Goal: Check status: Check status

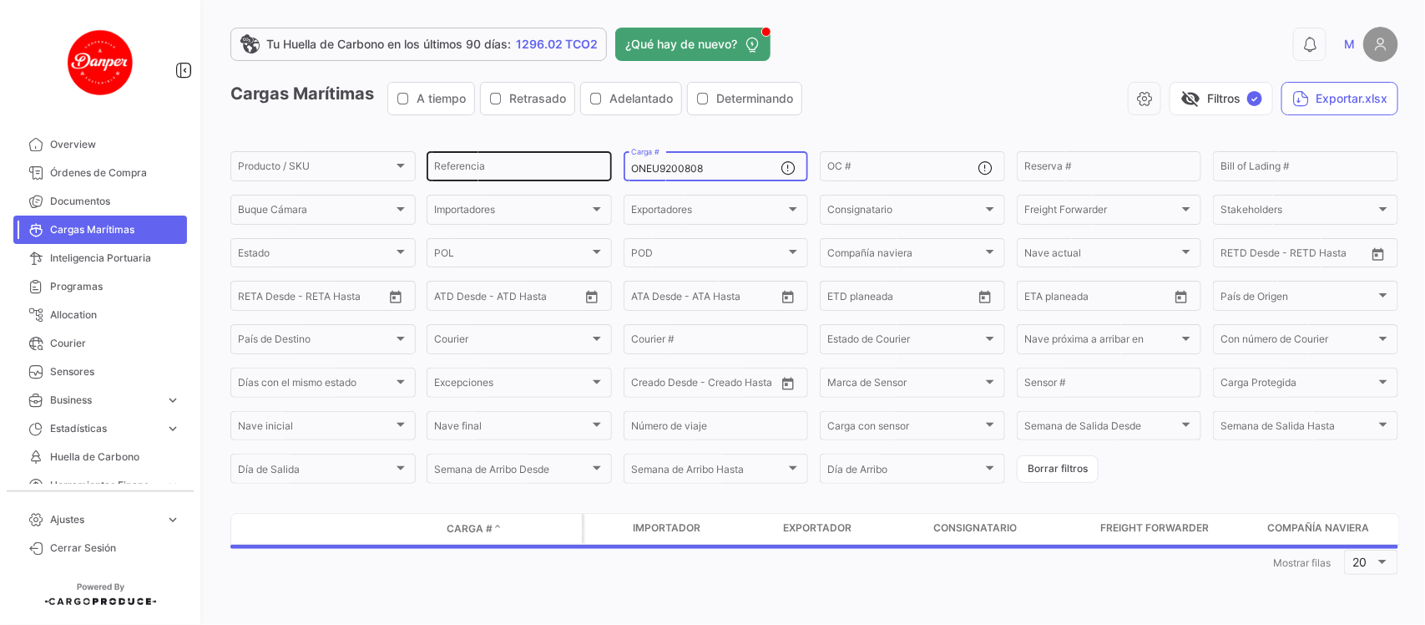
drag, startPoint x: 718, startPoint y: 165, endPoint x: 556, endPoint y: 168, distance: 162.0
click at [0, 0] on div "Producto / SKU Producto / SKU Referencia ONEU9200808 Carga # OC # Reserva # Bil…" at bounding box center [0, 0] width 0 height 0
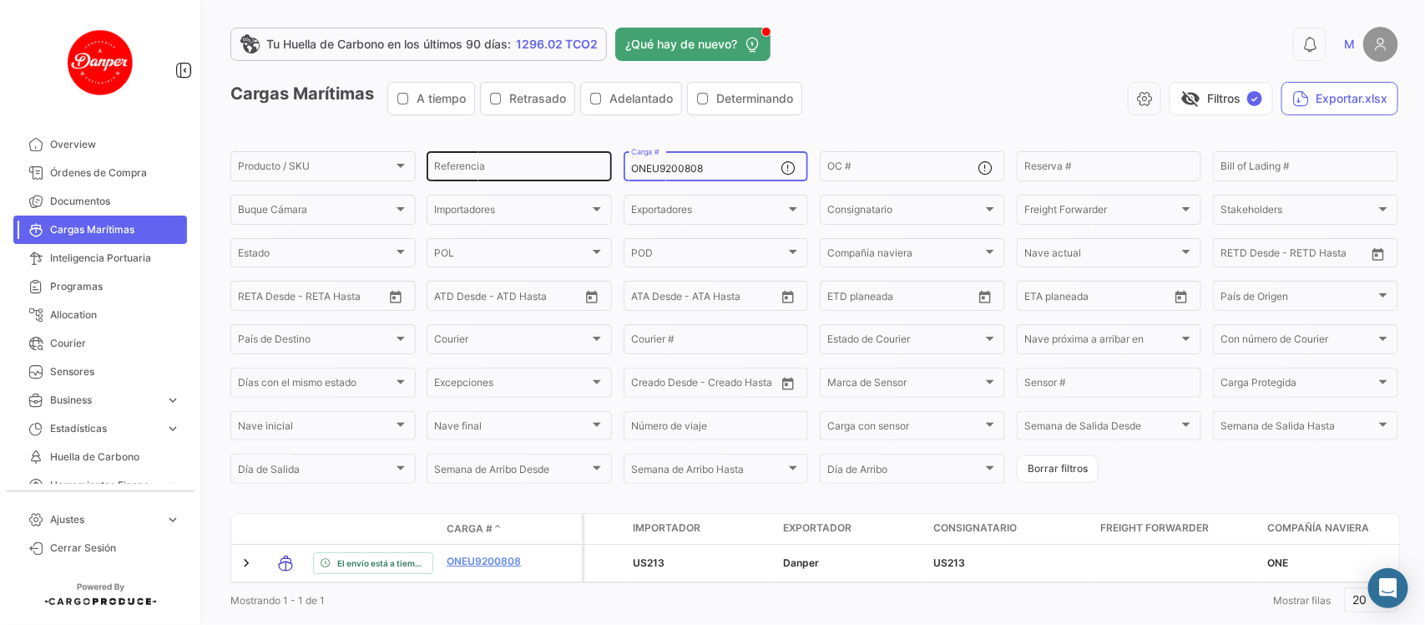
paste input "MNBU0228592"
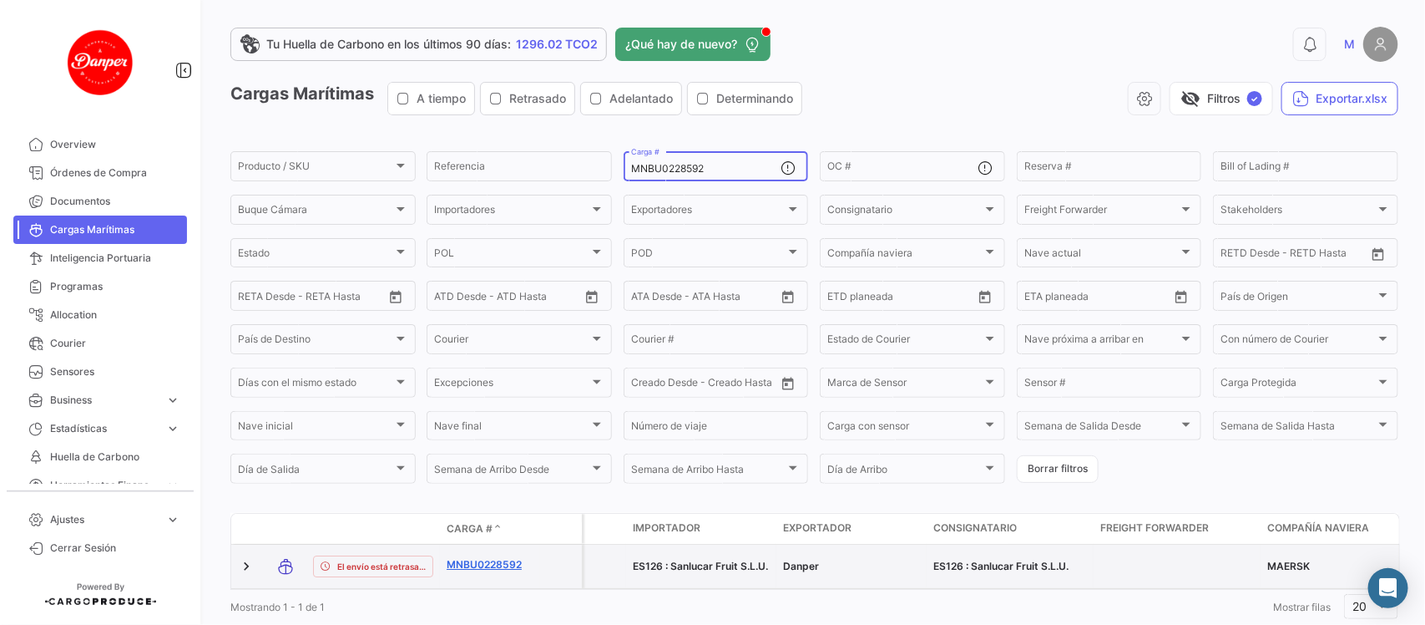
type input "MNBU0228592"
click at [460, 557] on link "MNBU0228592" at bounding box center [490, 564] width 87 height 15
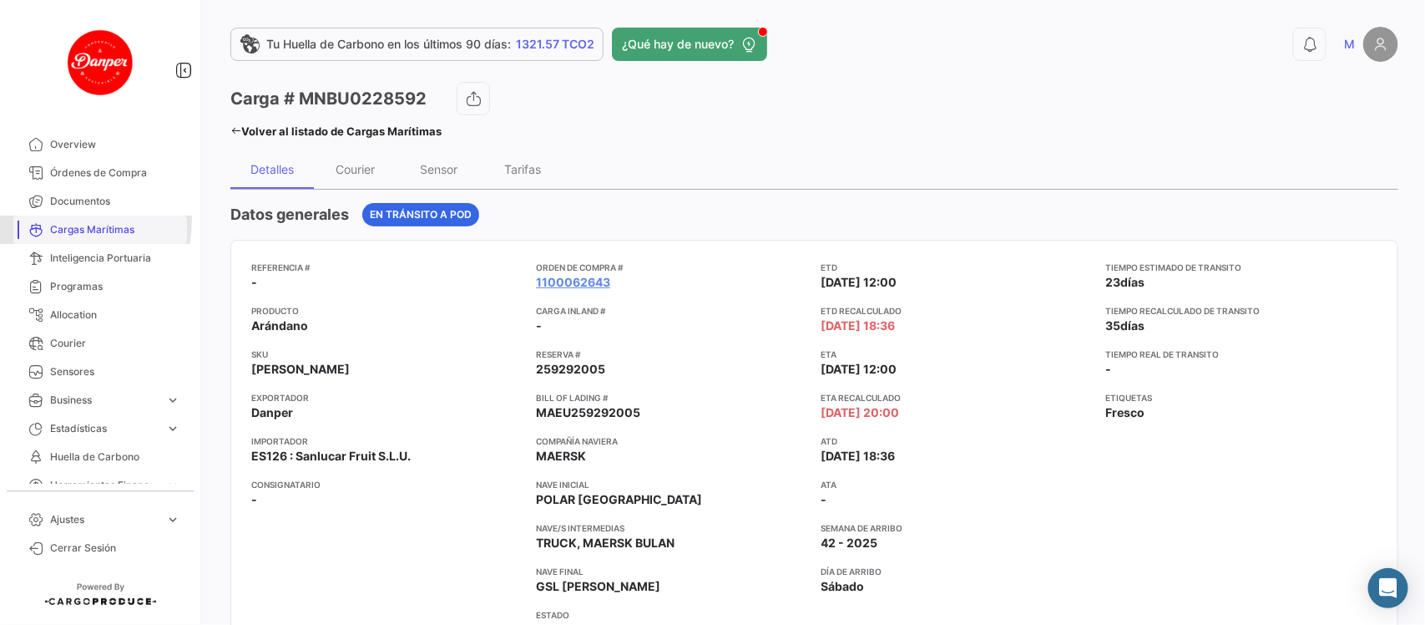
click at [58, 220] on link "Cargas Marítimas" at bounding box center [100, 229] width 174 height 28
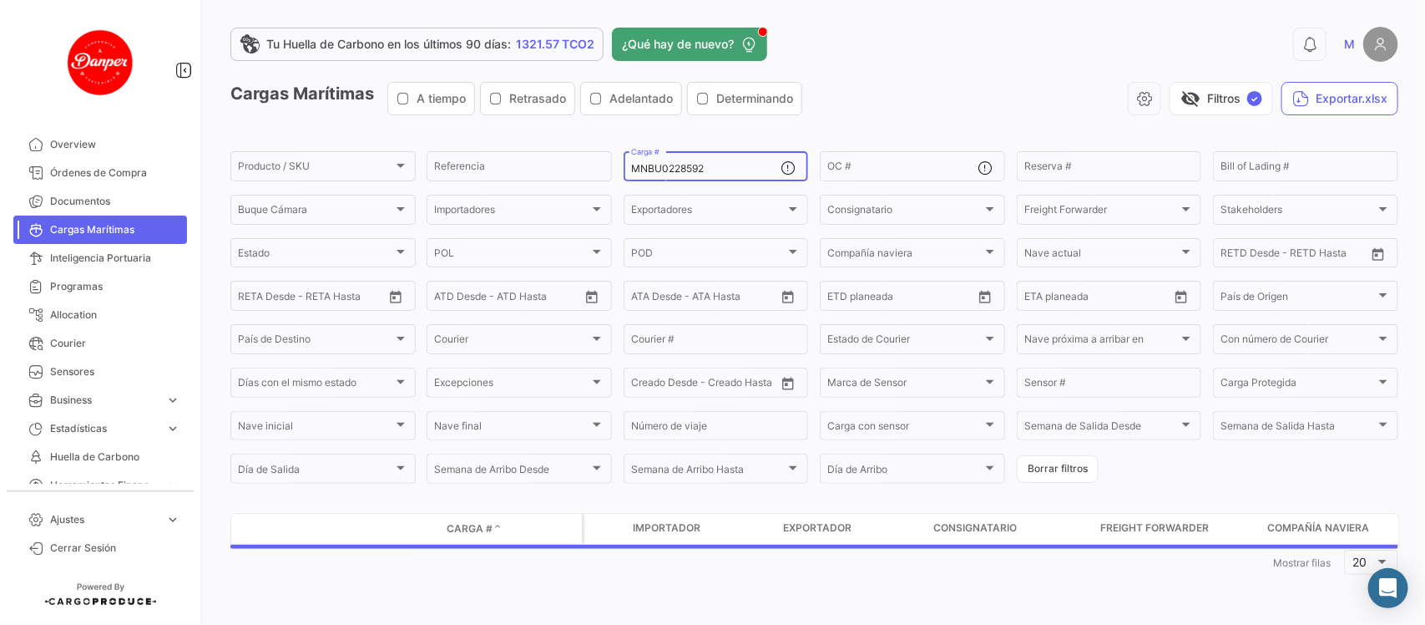
drag, startPoint x: 723, startPoint y: 167, endPoint x: 456, endPoint y: 140, distance: 268.5
click at [456, 140] on app-list-header "Cargas Marítimas A tiempo Retrasado Adelantado Determinando visibility_off Filt…" at bounding box center [814, 284] width 1168 height 404
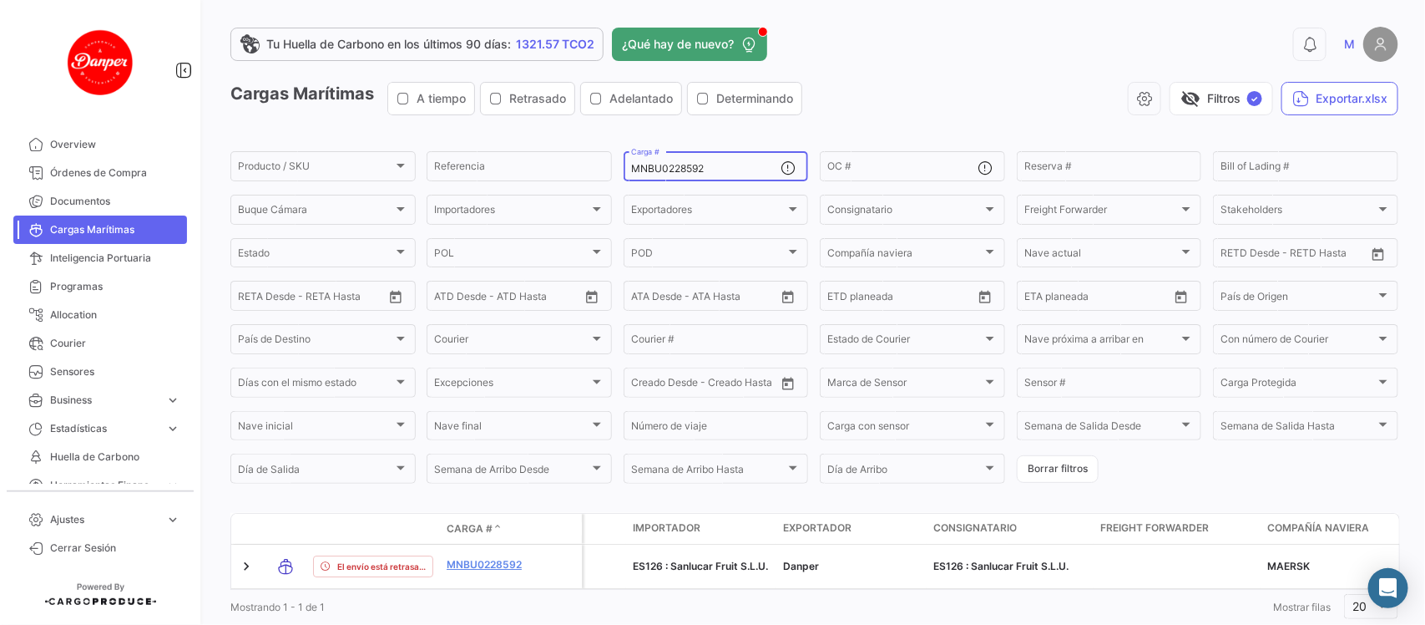
paste input "SDU977676"
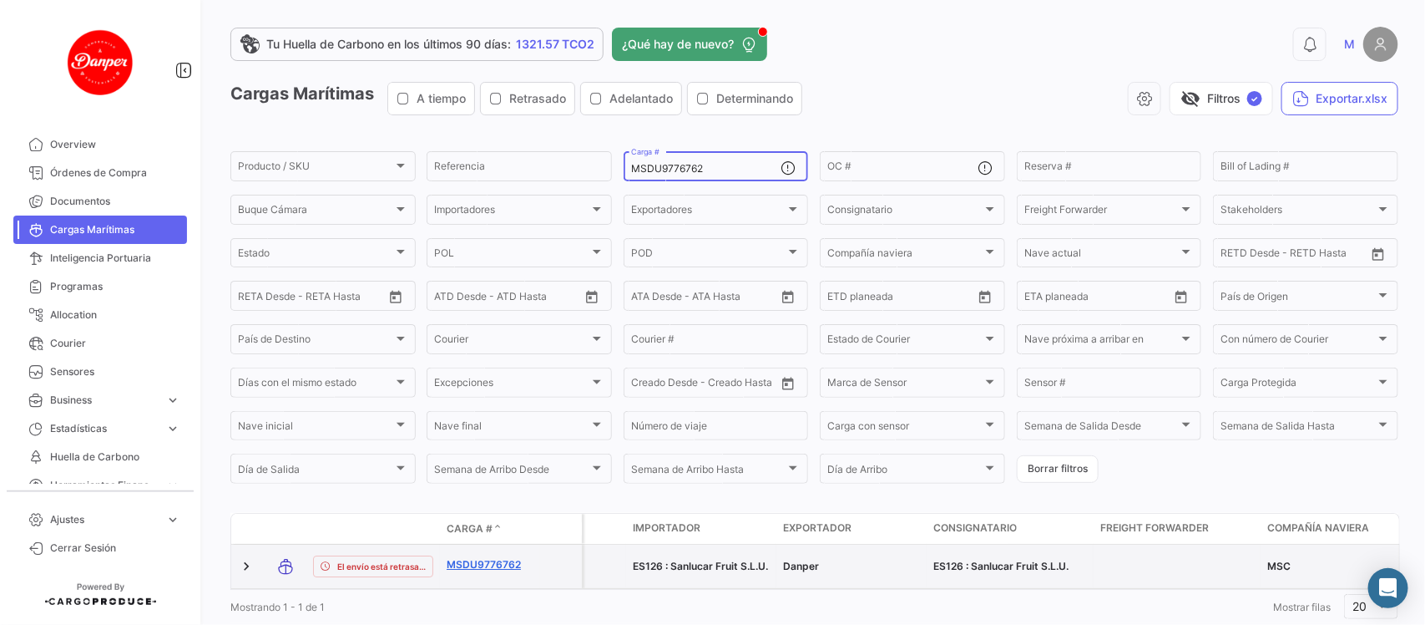
type input "MSDU9776762"
click at [468, 562] on link "MSDU9776762" at bounding box center [490, 564] width 87 height 15
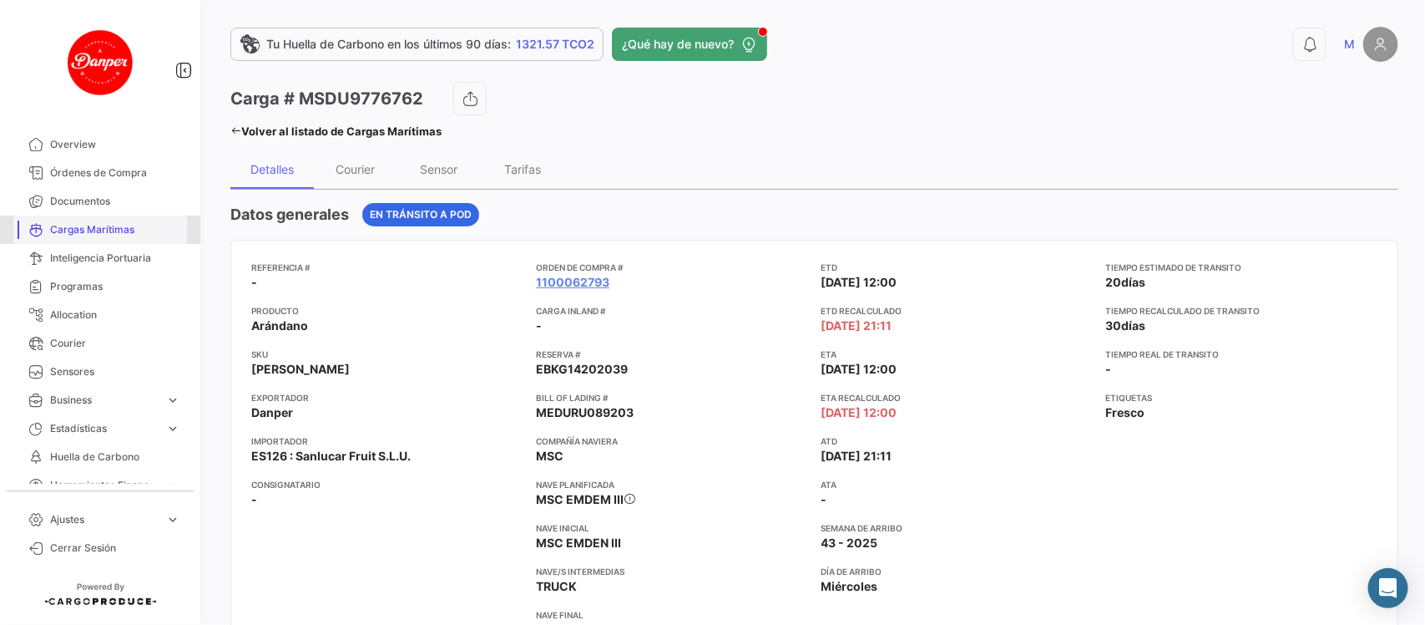
click at [114, 222] on span "Cargas Marítimas" at bounding box center [115, 229] width 130 height 15
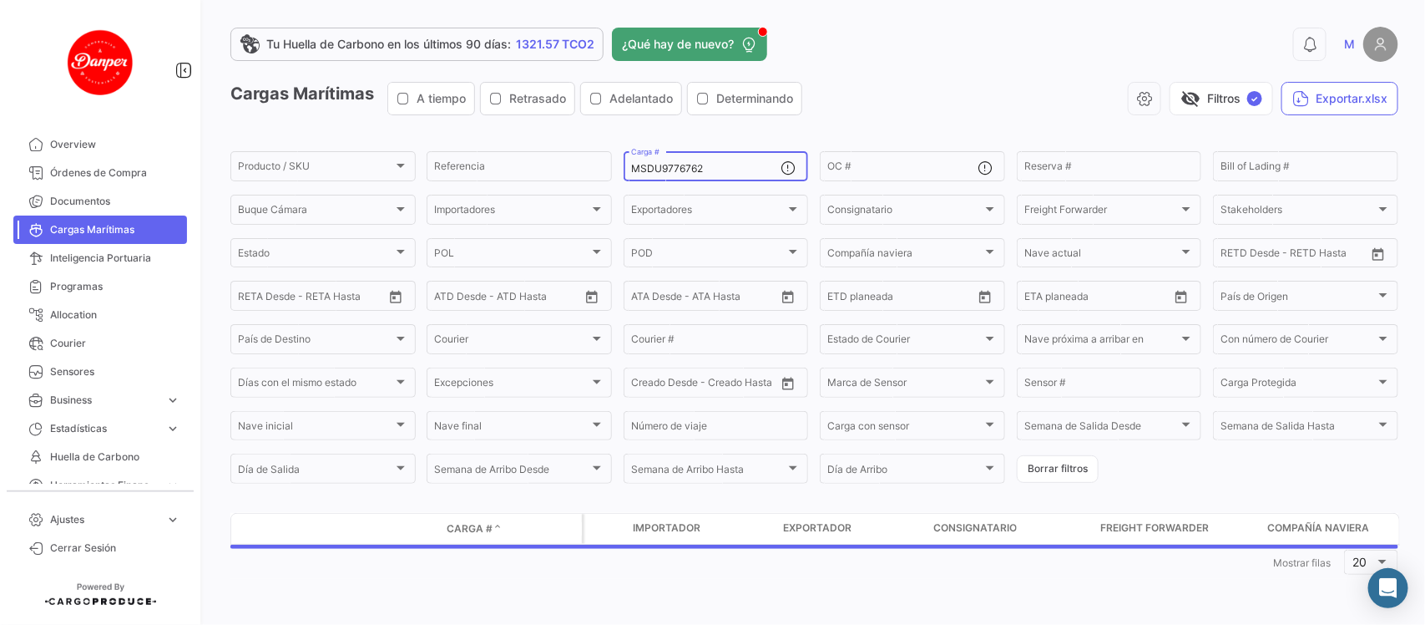
drag, startPoint x: 723, startPoint y: 172, endPoint x: 428, endPoint y: 111, distance: 301.8
click at [428, 111] on app-list-header "Cargas Marítimas A tiempo Retrasado Adelantado Determinando visibility_off Filt…" at bounding box center [814, 284] width 1168 height 404
paste input "CRSU6027237"
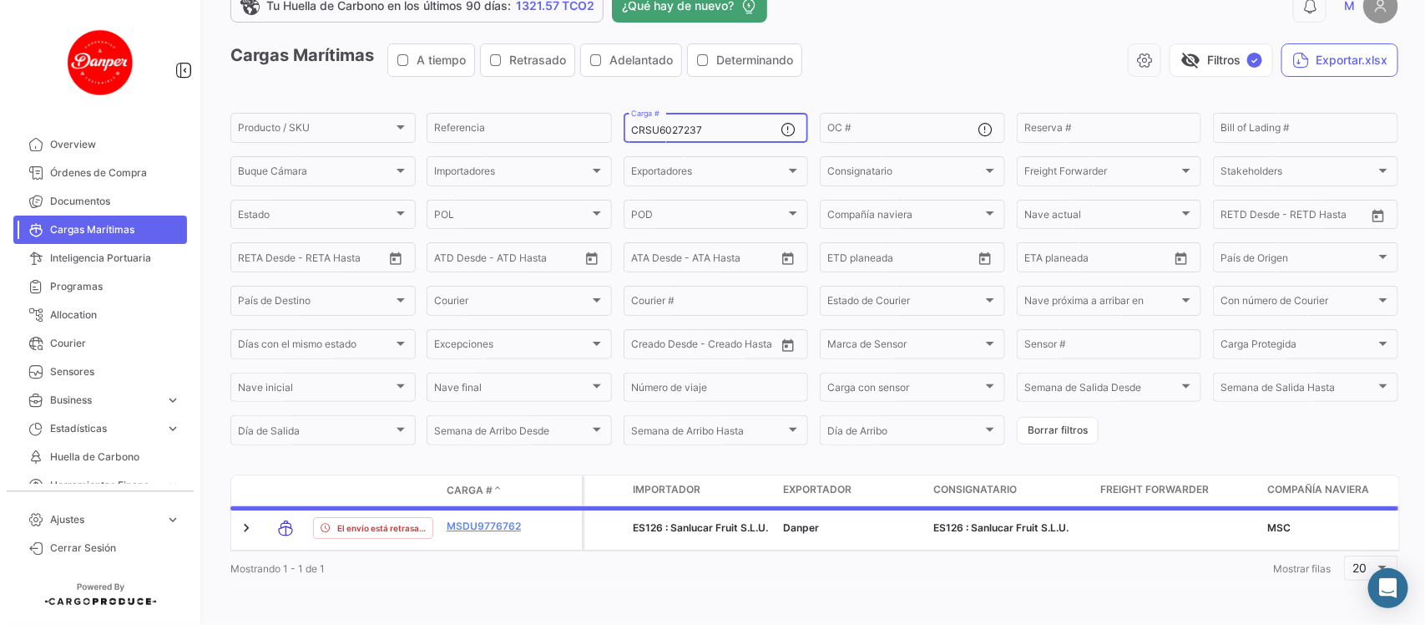
scroll to position [48, 0]
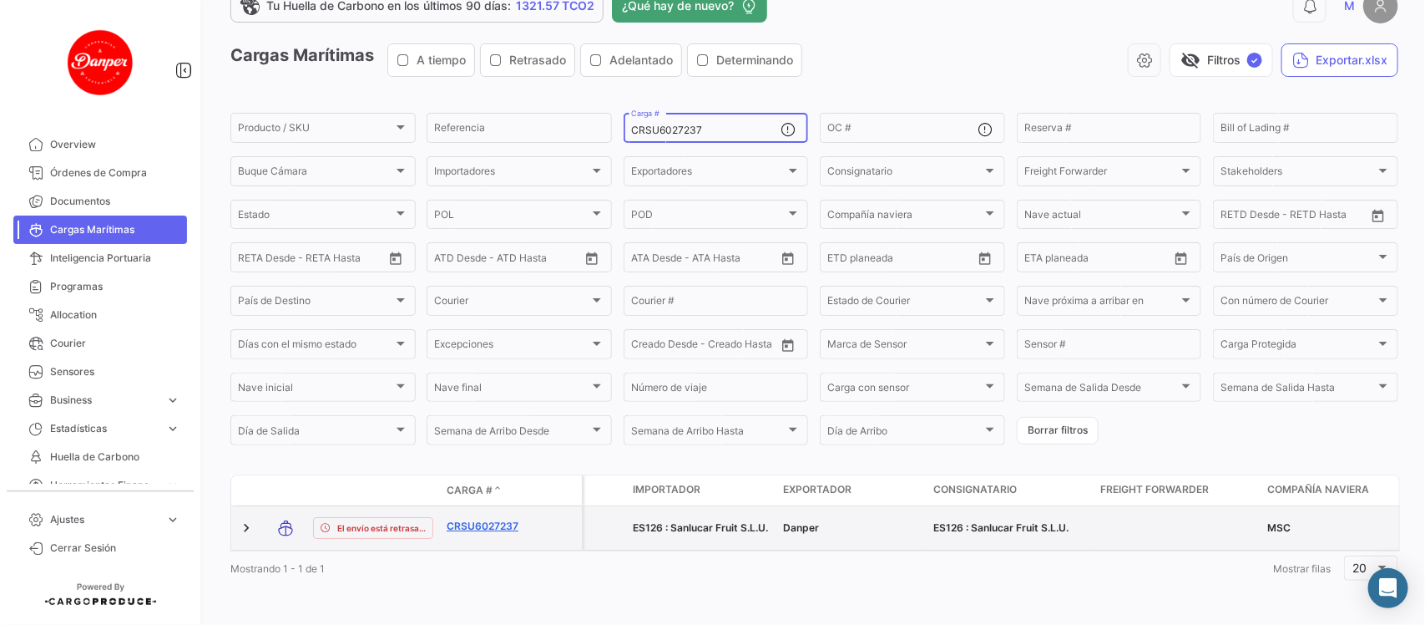
type input "CRSU6027237"
click at [487, 519] on link "CRSU6027237" at bounding box center [490, 526] width 87 height 15
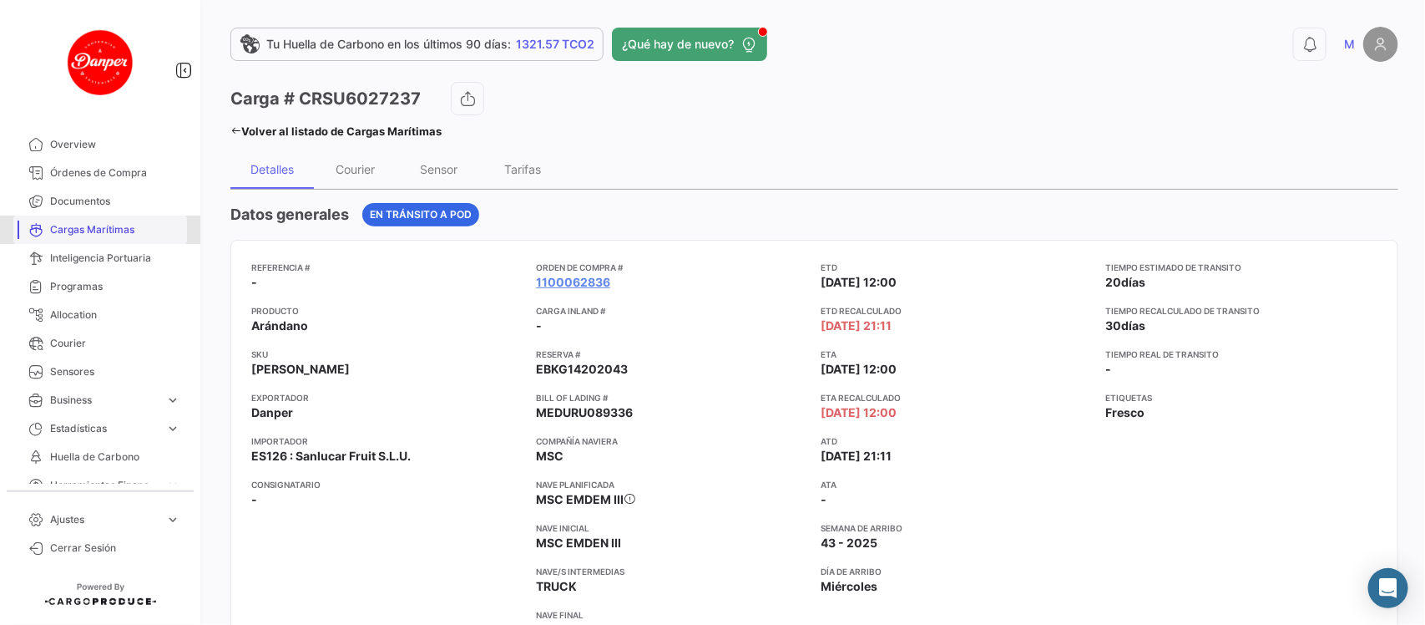
click at [109, 222] on span "Cargas Marítimas" at bounding box center [115, 229] width 130 height 15
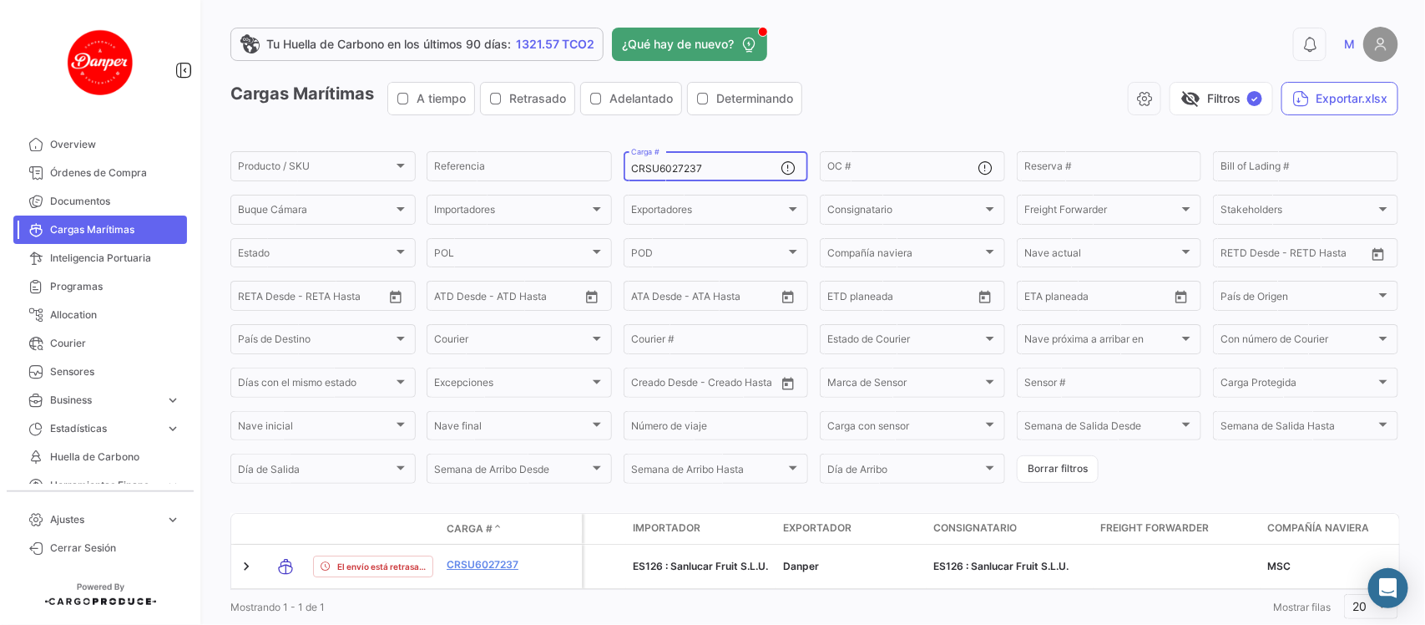
drag, startPoint x: 721, startPoint y: 165, endPoint x: 470, endPoint y: 139, distance: 251.9
click at [470, 139] on app-list-header "Cargas Marítimas A tiempo Retrasado Adelantado Determinando visibility_off Filt…" at bounding box center [814, 284] width 1168 height 404
paste input "MMAU1366529"
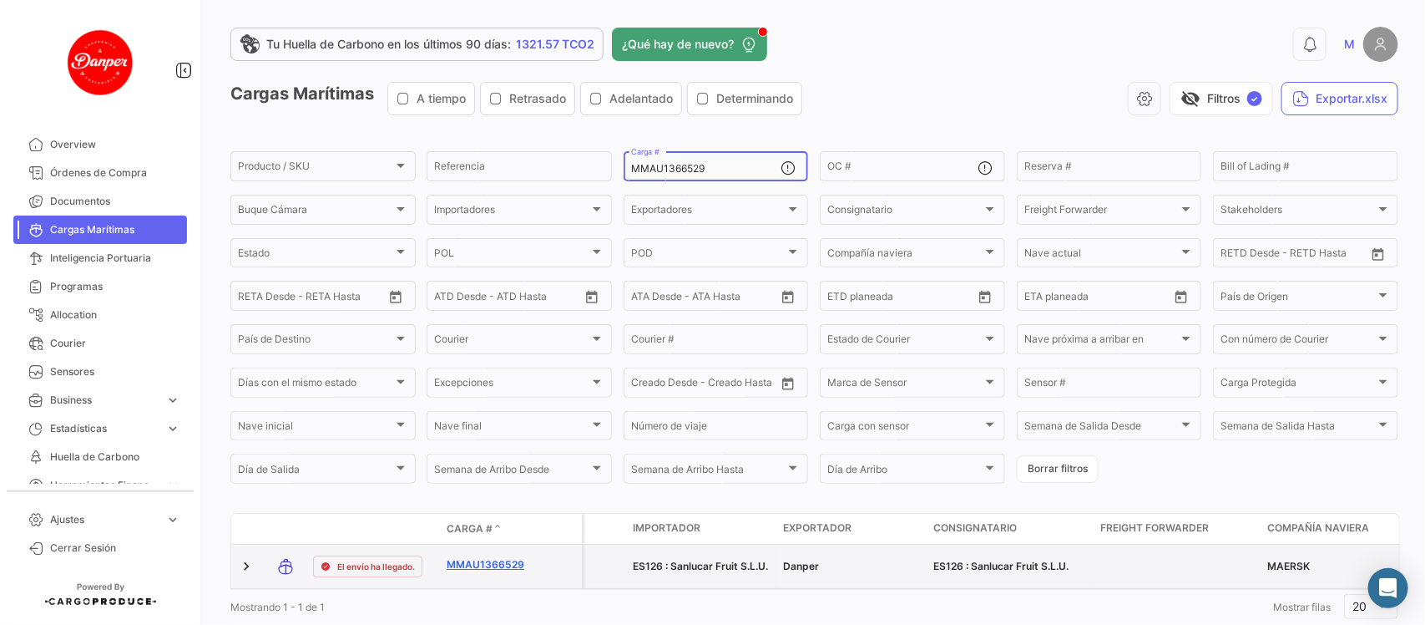
type input "MMAU1366529"
click at [474, 564] on link "MMAU1366529" at bounding box center [490, 564] width 87 height 15
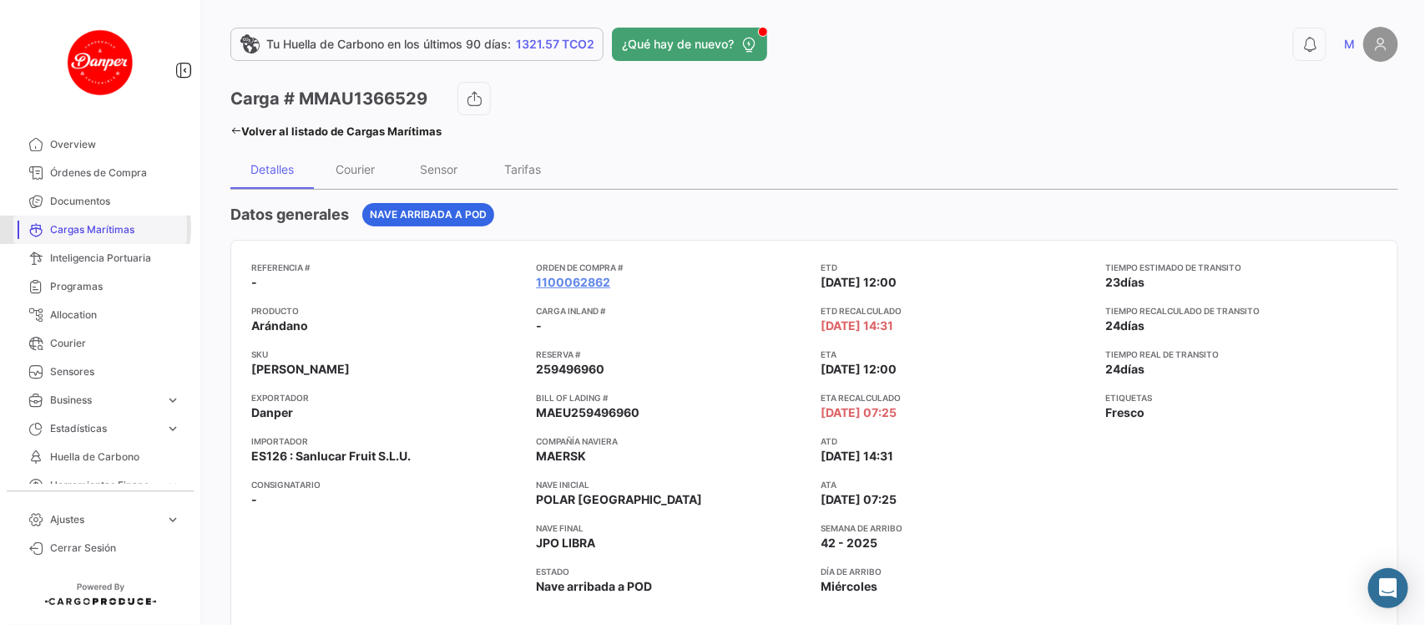
click at [82, 227] on span "Cargas Marítimas" at bounding box center [115, 229] width 130 height 15
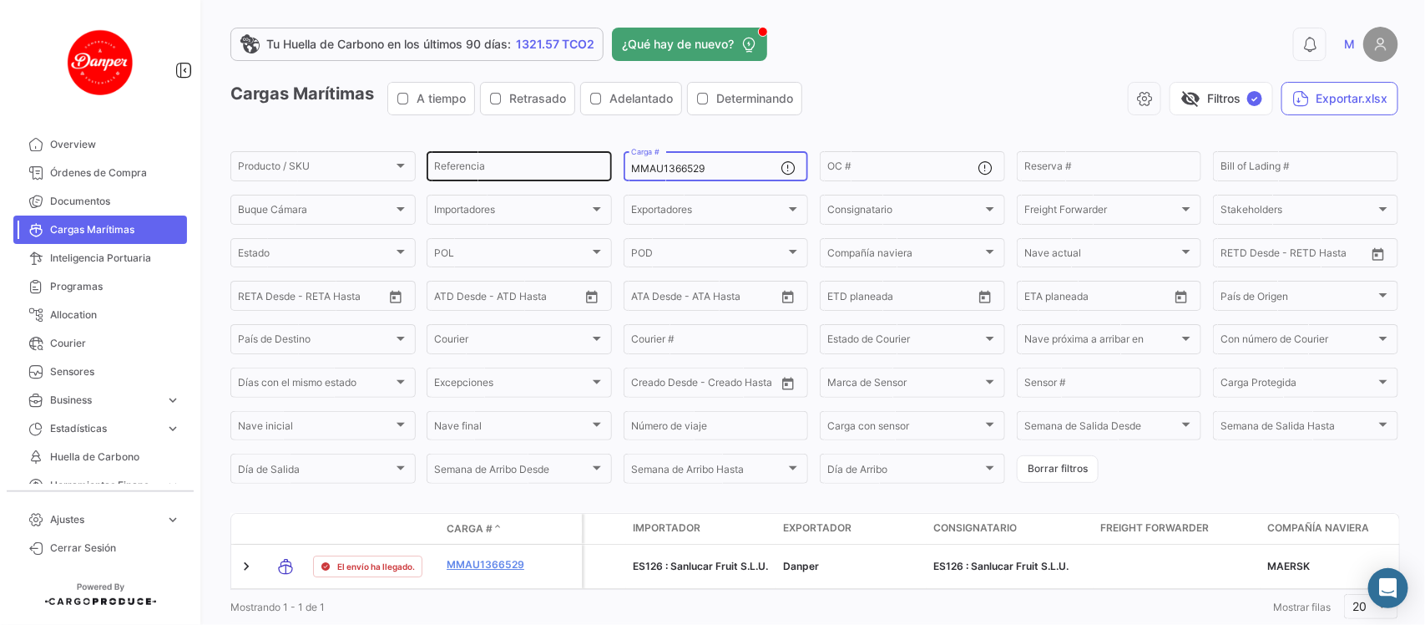
drag, startPoint x: 710, startPoint y: 174, endPoint x: 490, endPoint y: 180, distance: 219.7
click at [0, 0] on div "Producto / SKU Producto / SKU Referencia MMAU1366529 Carga # OC # Reserva # Bil…" at bounding box center [0, 0] width 0 height 0
paste input "TRIU826684"
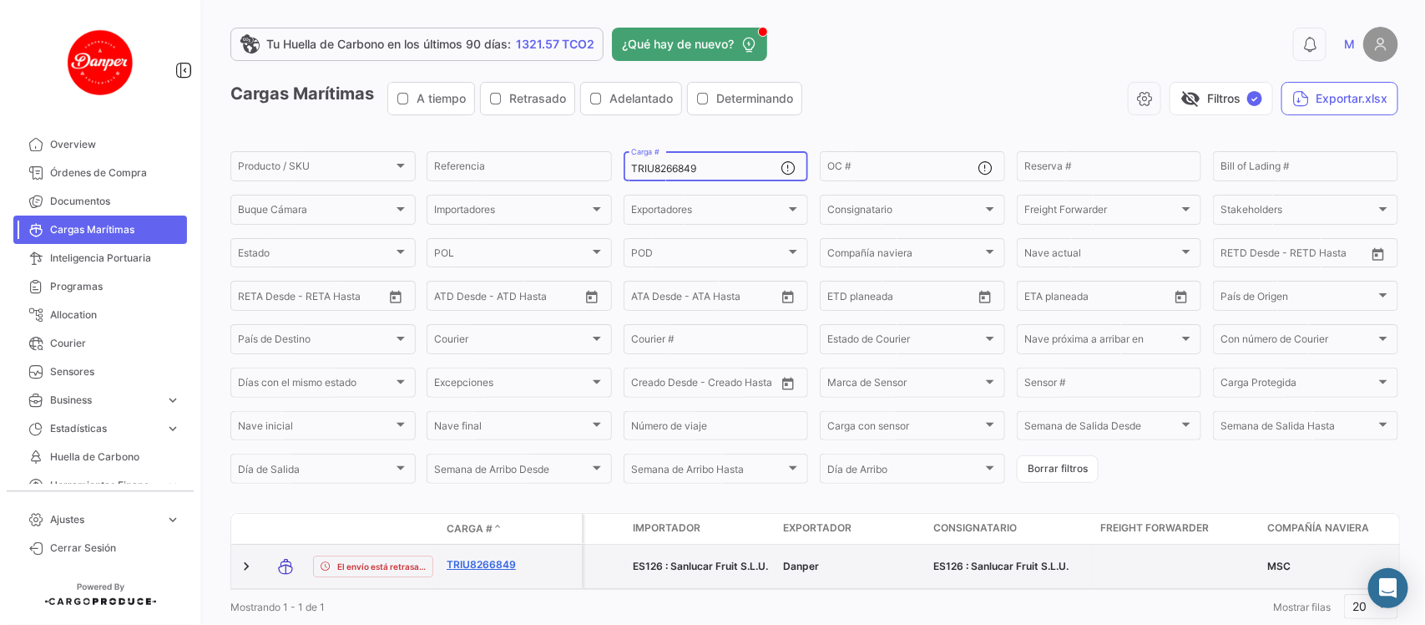
type input "TRIU8266849"
click at [474, 562] on link "TRIU8266849" at bounding box center [490, 564] width 87 height 15
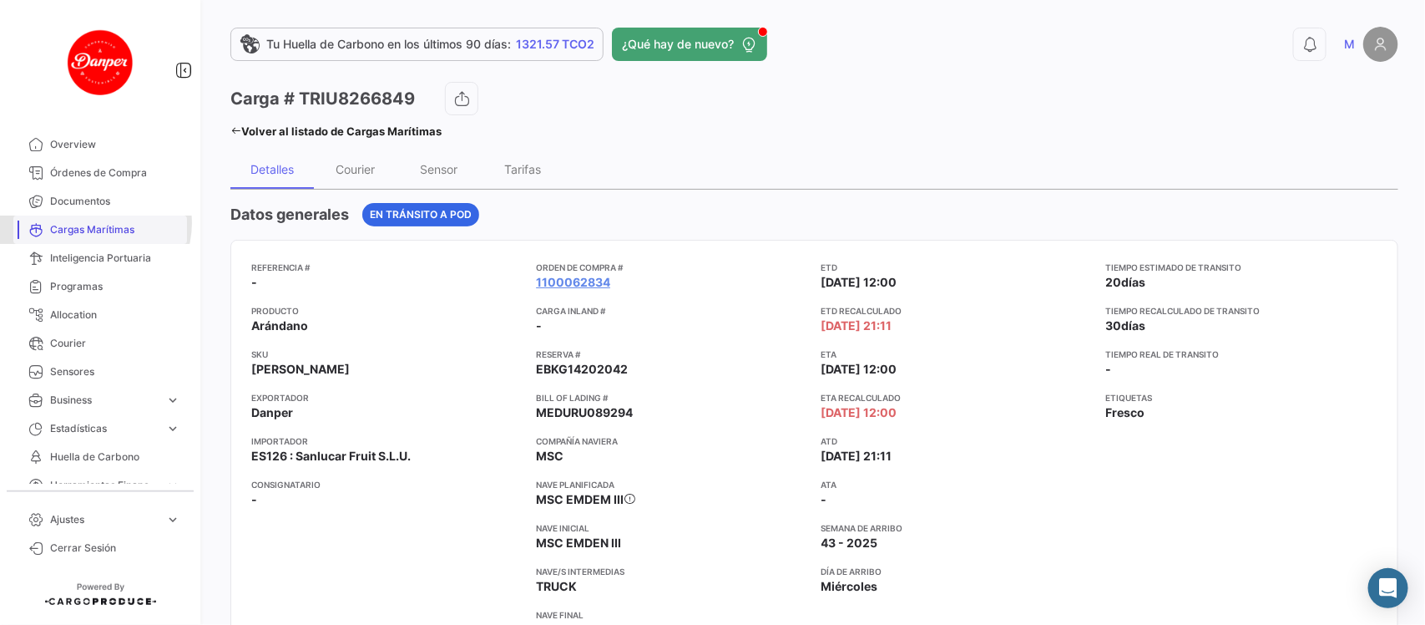
click at [94, 223] on span "Cargas Marítimas" at bounding box center [115, 229] width 130 height 15
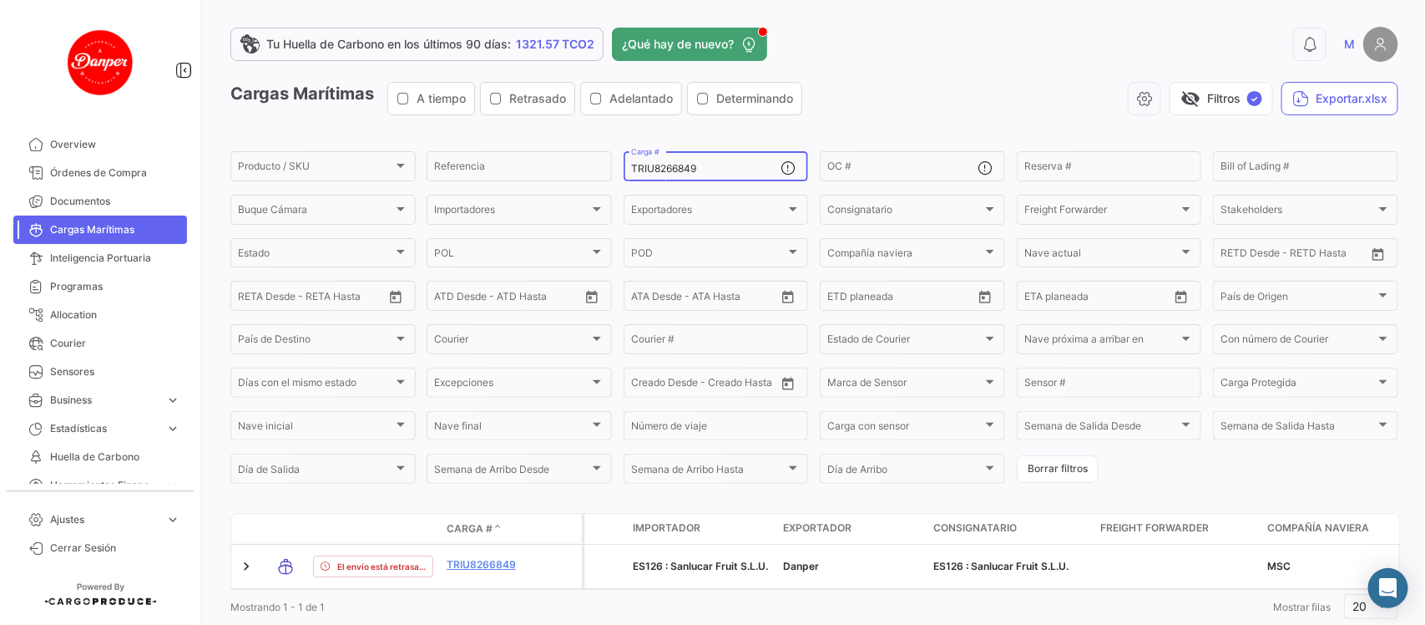
drag, startPoint x: 715, startPoint y: 167, endPoint x: 439, endPoint y: 127, distance: 278.5
click at [439, 127] on app-list-header "Cargas Marítimas A tiempo Retrasado Adelantado Determinando visibility_off Filt…" at bounding box center [814, 284] width 1168 height 404
paste input "CNIU2235512"
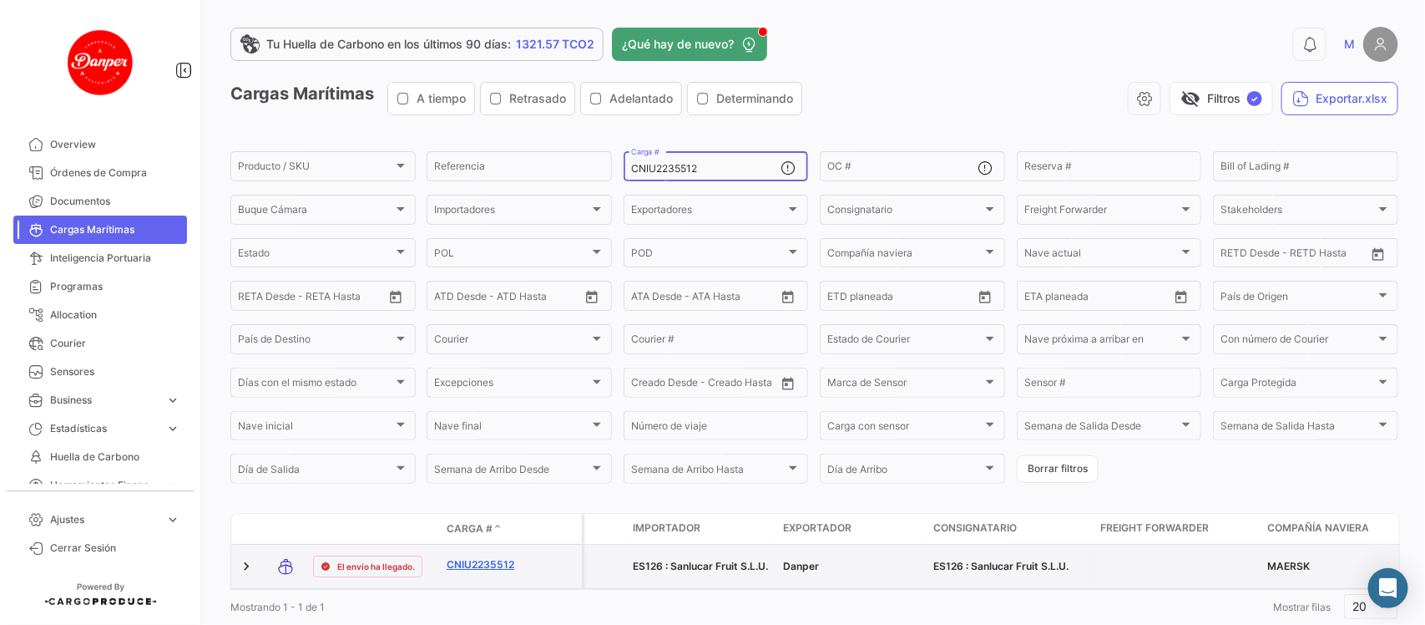
type input "CNIU2235512"
click at [470, 561] on link "CNIU2235512" at bounding box center [490, 564] width 87 height 15
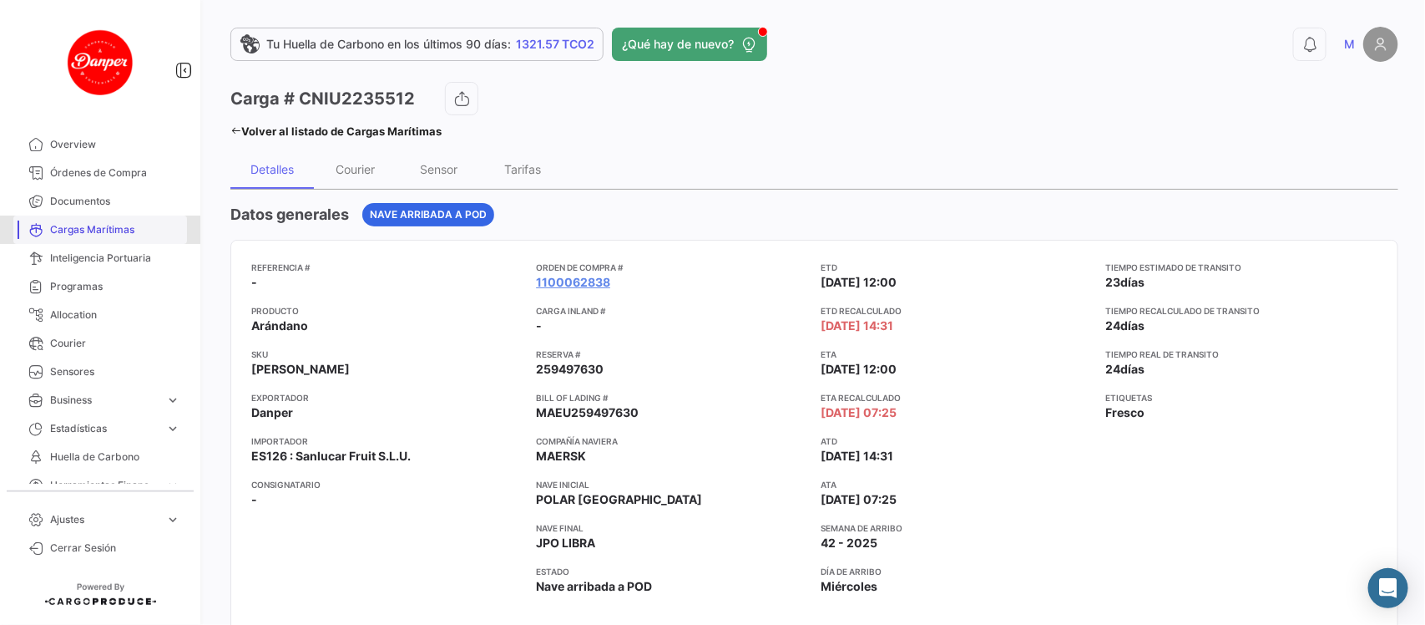
click at [101, 223] on span "Cargas Marítimas" at bounding box center [115, 229] width 130 height 15
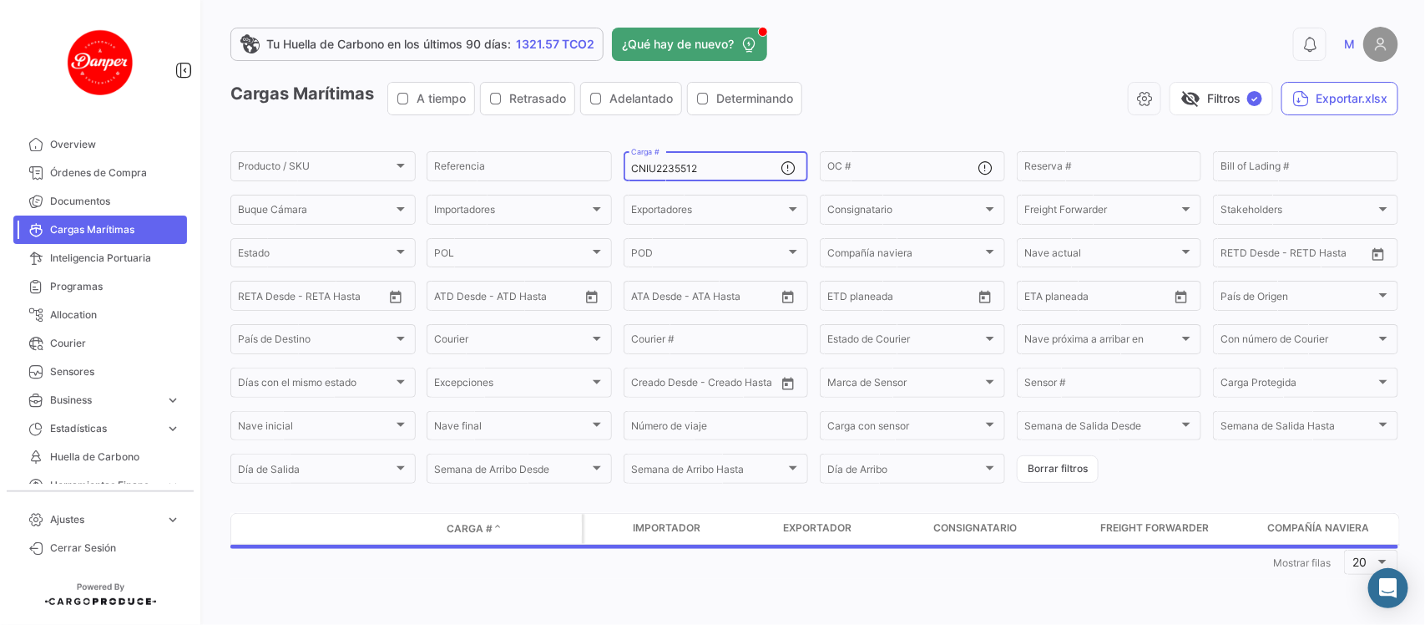
drag, startPoint x: 726, startPoint y: 165, endPoint x: 357, endPoint y: 126, distance: 371.2
click at [357, 126] on app-list-header "Cargas Marítimas A tiempo Retrasado Adelantado Determinando visibility_off Filt…" at bounding box center [814, 284] width 1168 height 404
paste input "OTPU6556404"
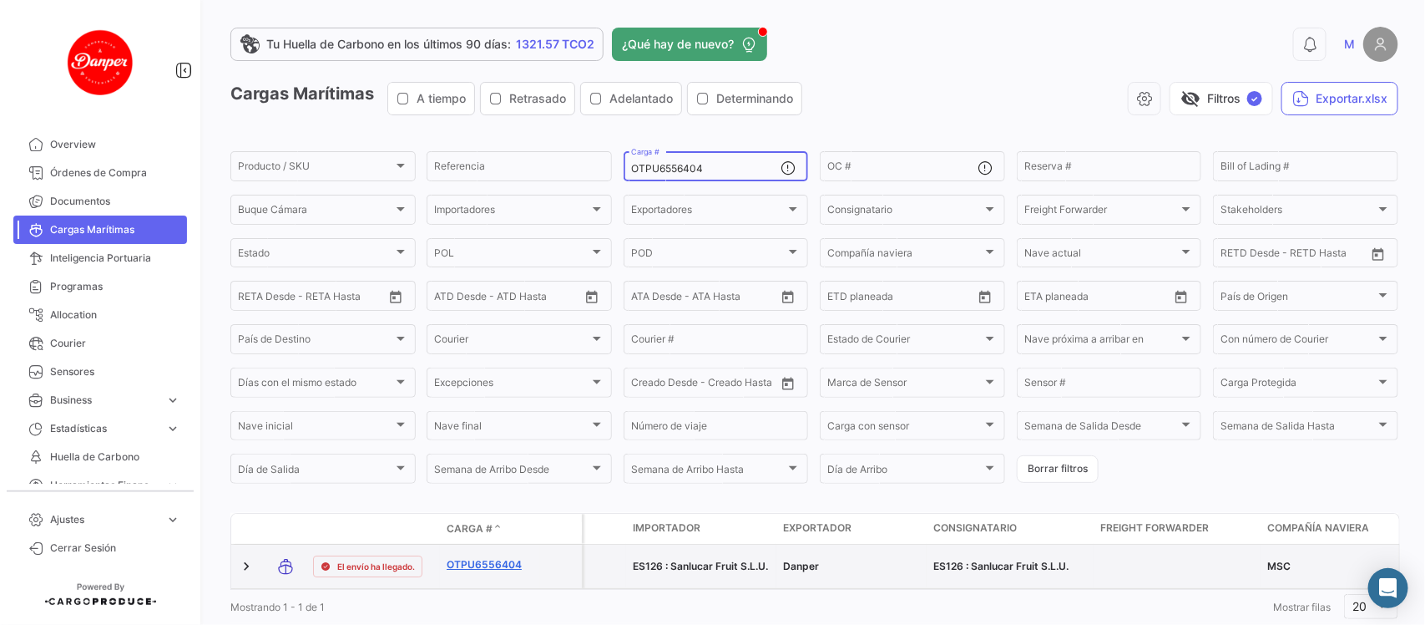
type input "OTPU6556404"
click at [462, 557] on link "OTPU6556404" at bounding box center [490, 564] width 87 height 15
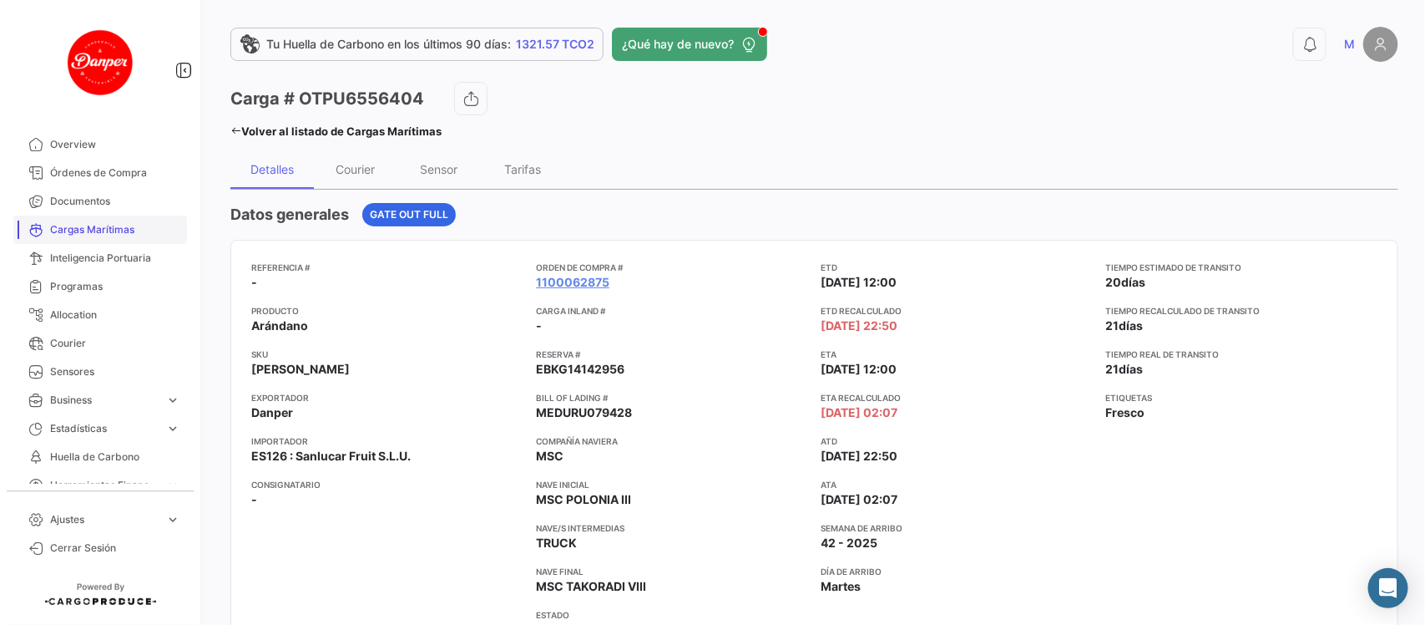
click at [63, 224] on span "Cargas Marítimas" at bounding box center [115, 229] width 130 height 15
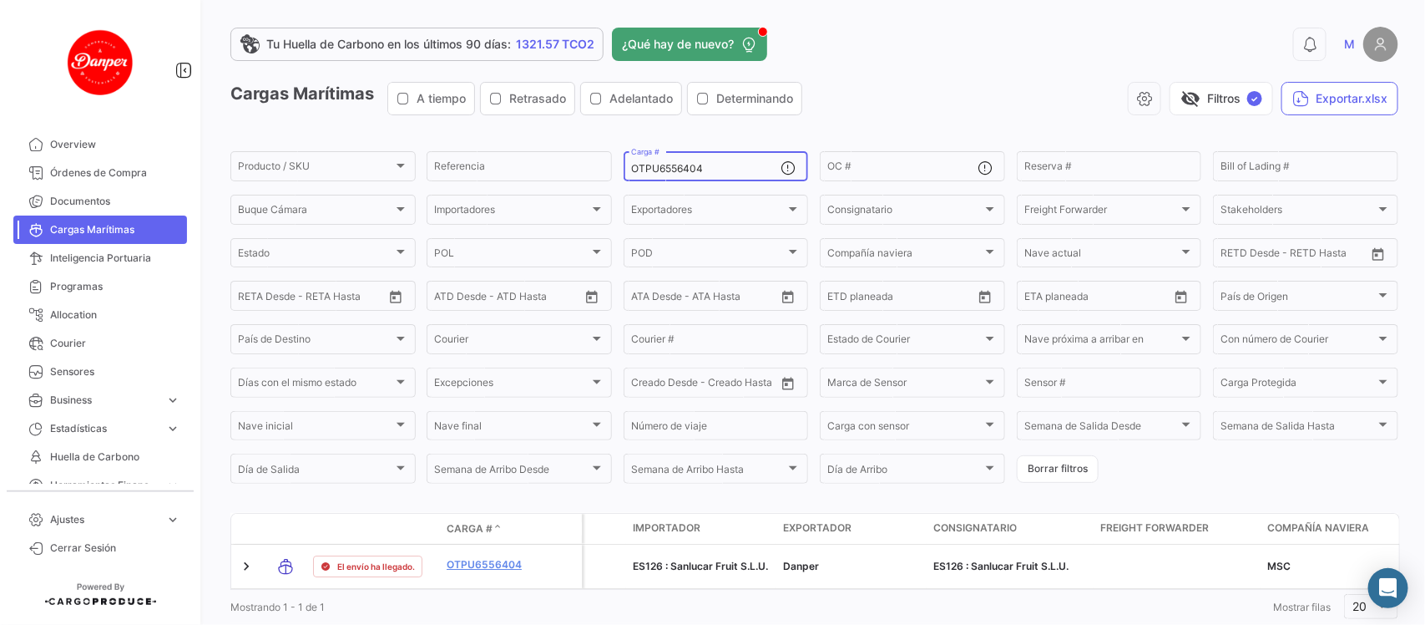
drag, startPoint x: 737, startPoint y: 168, endPoint x: 344, endPoint y: 124, distance: 395.8
click at [344, 124] on app-list-header "Cargas Marítimas A tiempo Retrasado Adelantado Determinando visibility_off Filt…" at bounding box center [814, 284] width 1168 height 404
paste input "CNIU2235512"
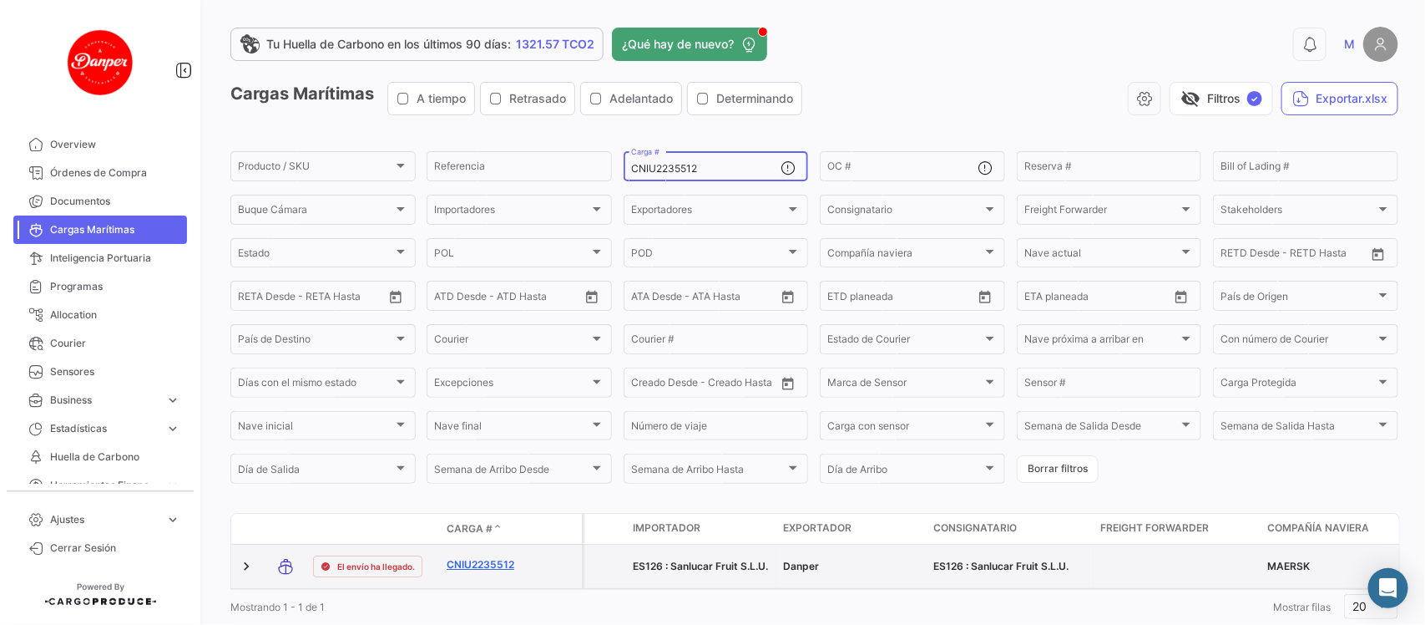
type input "CNIU2235512"
click at [469, 564] on link "CNIU2235512" at bounding box center [490, 564] width 87 height 15
